Goal: Contribute content: Add original content to the website for others to see

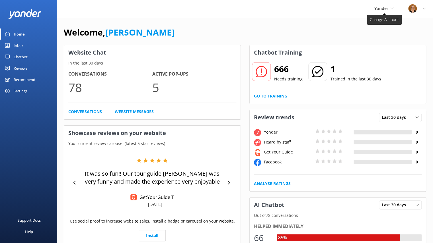
click at [391, 7] on icon at bounding box center [392, 8] width 3 height 3
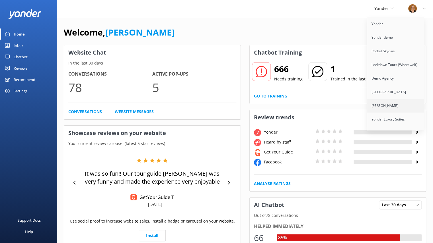
click at [385, 103] on link "[PERSON_NAME]" at bounding box center [395, 106] width 57 height 14
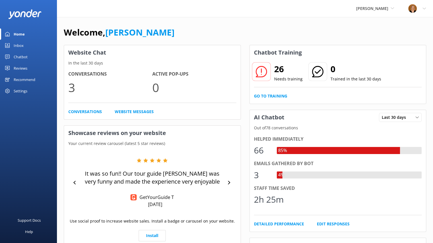
click at [25, 56] on div "Chatbot" at bounding box center [21, 56] width 14 height 11
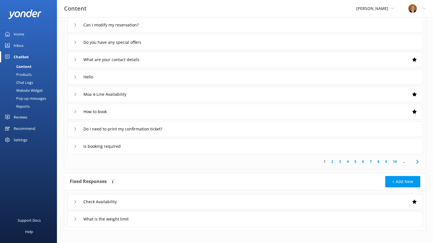
scroll to position [86, 0]
click at [79, 42] on div "Do you have any special offers" at bounding box center [110, 41] width 75 height 9
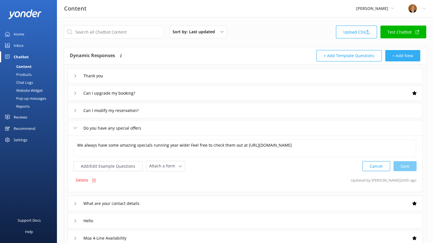
click at [399, 55] on button "+ Add New" at bounding box center [402, 55] width 35 height 11
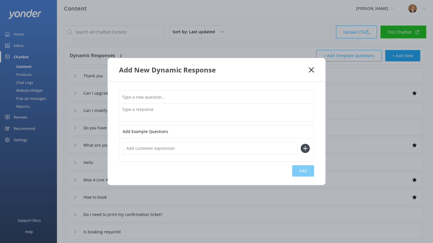
click at [313, 69] on use at bounding box center [311, 69] width 5 height 5
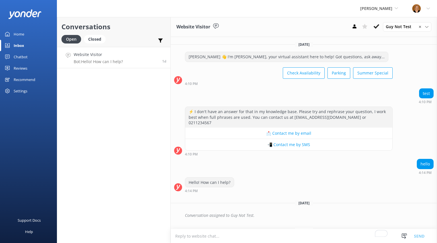
scroll to position [271, 0]
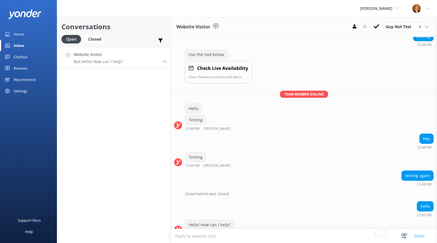
click at [210, 237] on textarea "To enrich screen reader interactions, please activate Accessibility in Grammarl…" at bounding box center [304, 236] width 266 height 14
click at [423, 27] on div "✕" at bounding box center [424, 26] width 10 height 5
click at [379, 17] on div "Website Visitor Guy Not Test ✕ Yonder Zipline Guy Not Test Austin Austin Lords …" at bounding box center [304, 27] width 266 height 20
click at [376, 28] on use at bounding box center [377, 26] width 6 height 5
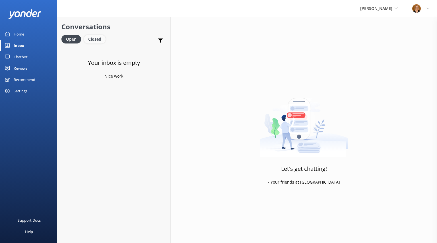
click at [96, 42] on div "Closed" at bounding box center [95, 39] width 22 height 9
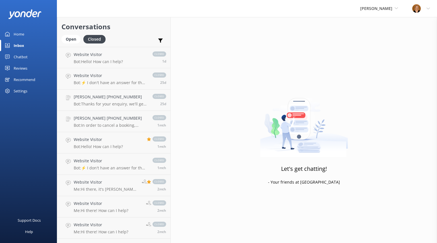
click at [22, 58] on div "Chatbot" at bounding box center [21, 56] width 14 height 11
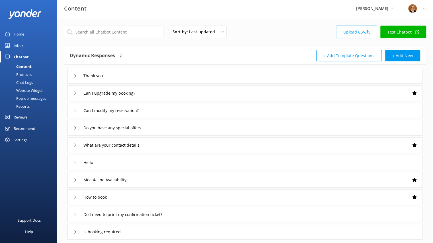
click at [38, 97] on div "Pop-up messages" at bounding box center [24, 99] width 43 height 8
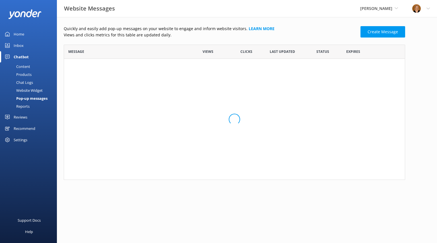
scroll to position [131, 337]
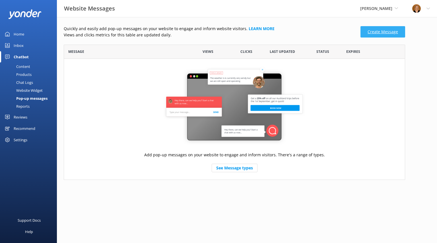
click at [390, 35] on link "Create Message" at bounding box center [383, 31] width 45 height 11
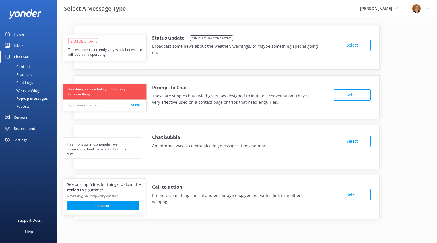
click at [361, 42] on button "Select" at bounding box center [352, 45] width 37 height 11
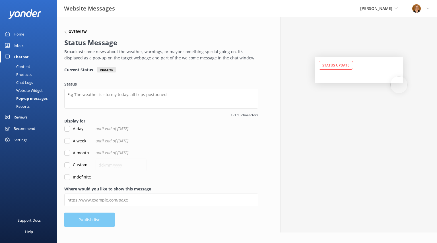
click at [77, 32] on h6 "Overview" at bounding box center [78, 31] width 18 height 3
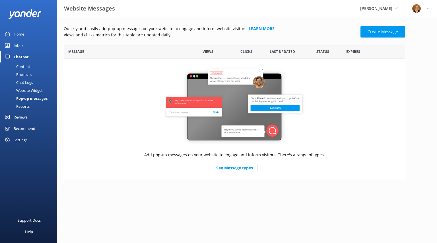
scroll to position [131, 337]
click at [36, 99] on div "Pop-up messages" at bounding box center [25, 99] width 44 height 8
click at [387, 31] on link "Create Message" at bounding box center [383, 31] width 45 height 11
